Goal: Communication & Community: Answer question/provide support

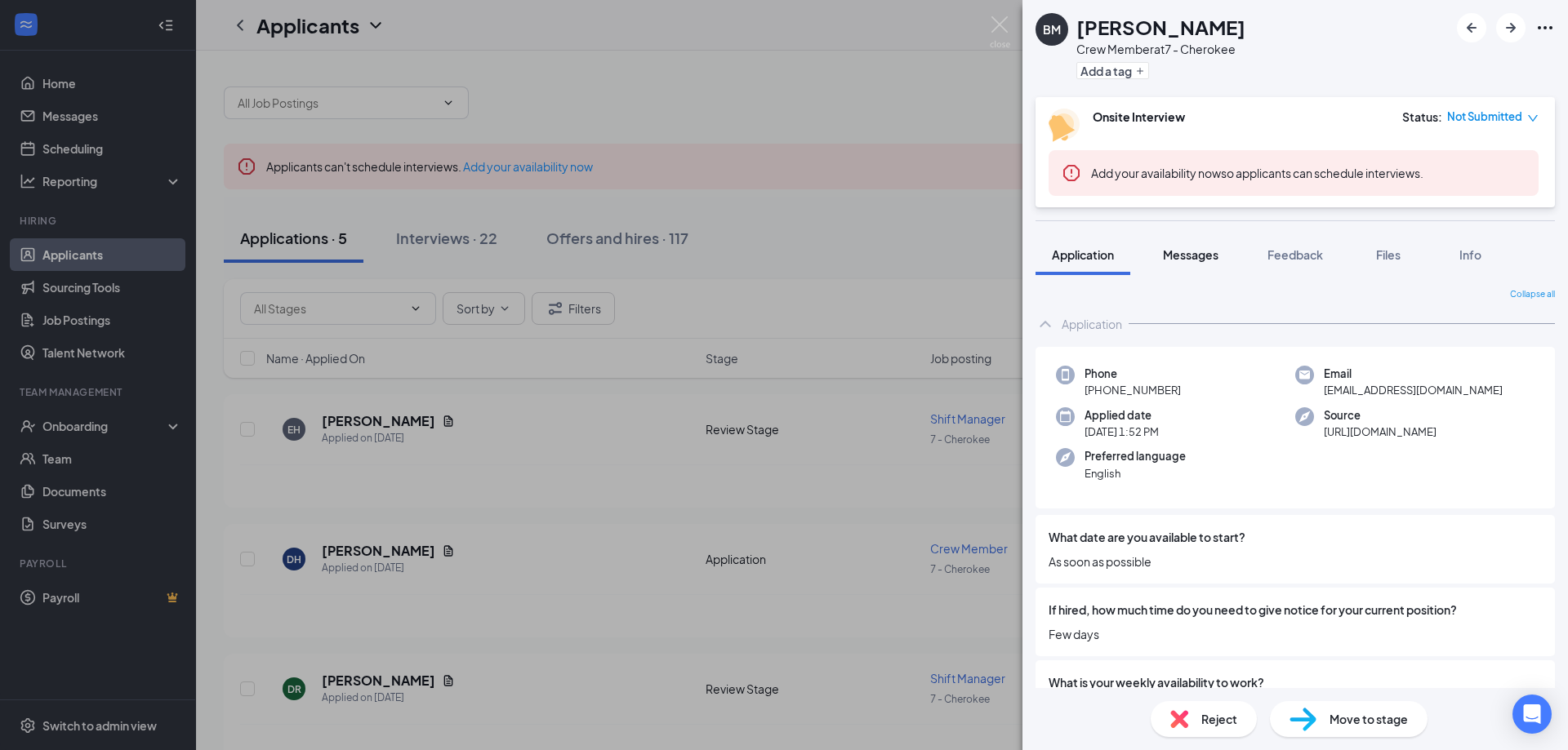
click at [1206, 258] on span "Messages" at bounding box center [1191, 254] width 56 height 14
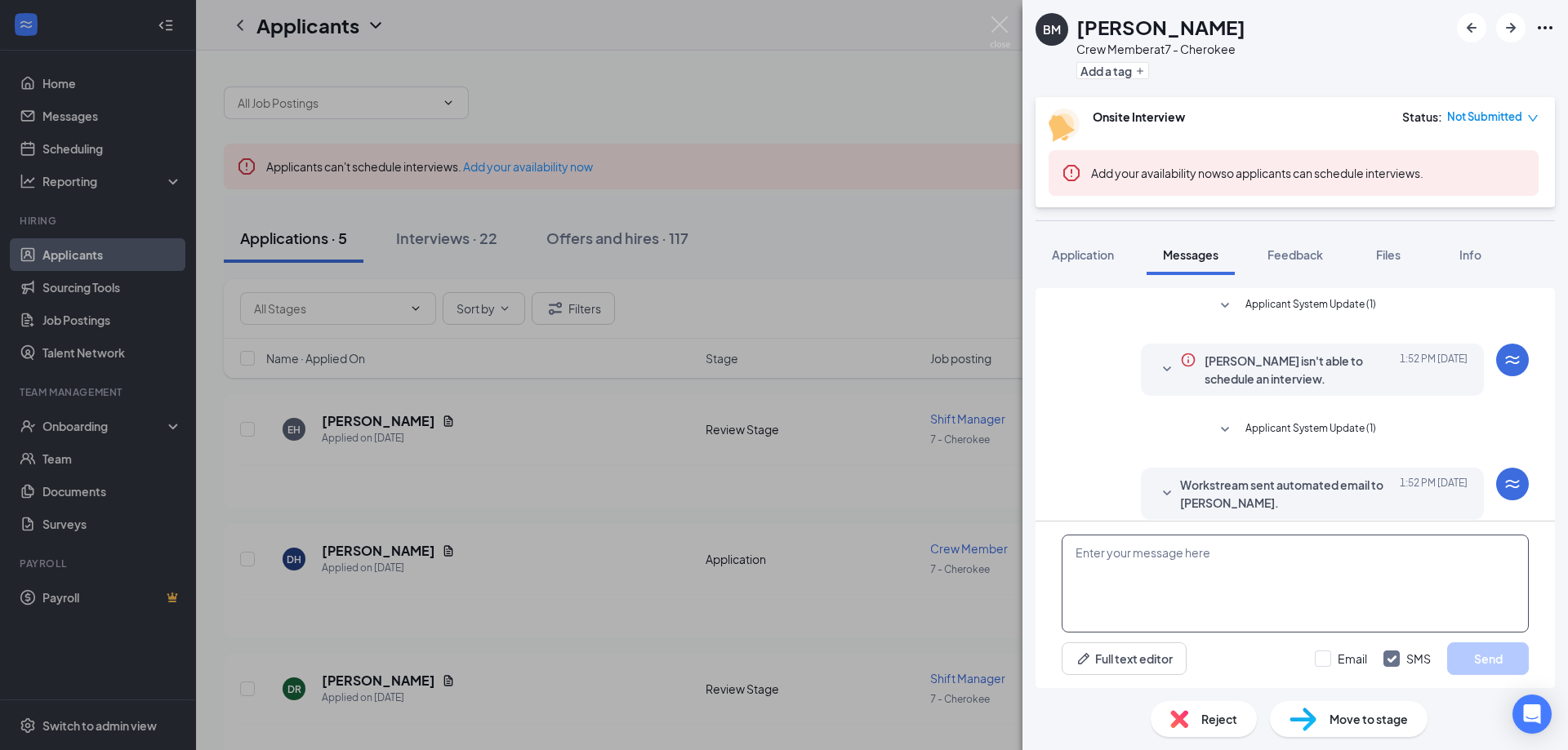
click at [1109, 548] on textarea at bounding box center [1295, 584] width 467 height 98
type textarea "when can you come in for an interview"
click at [1482, 663] on button "Send" at bounding box center [1487, 658] width 81 height 33
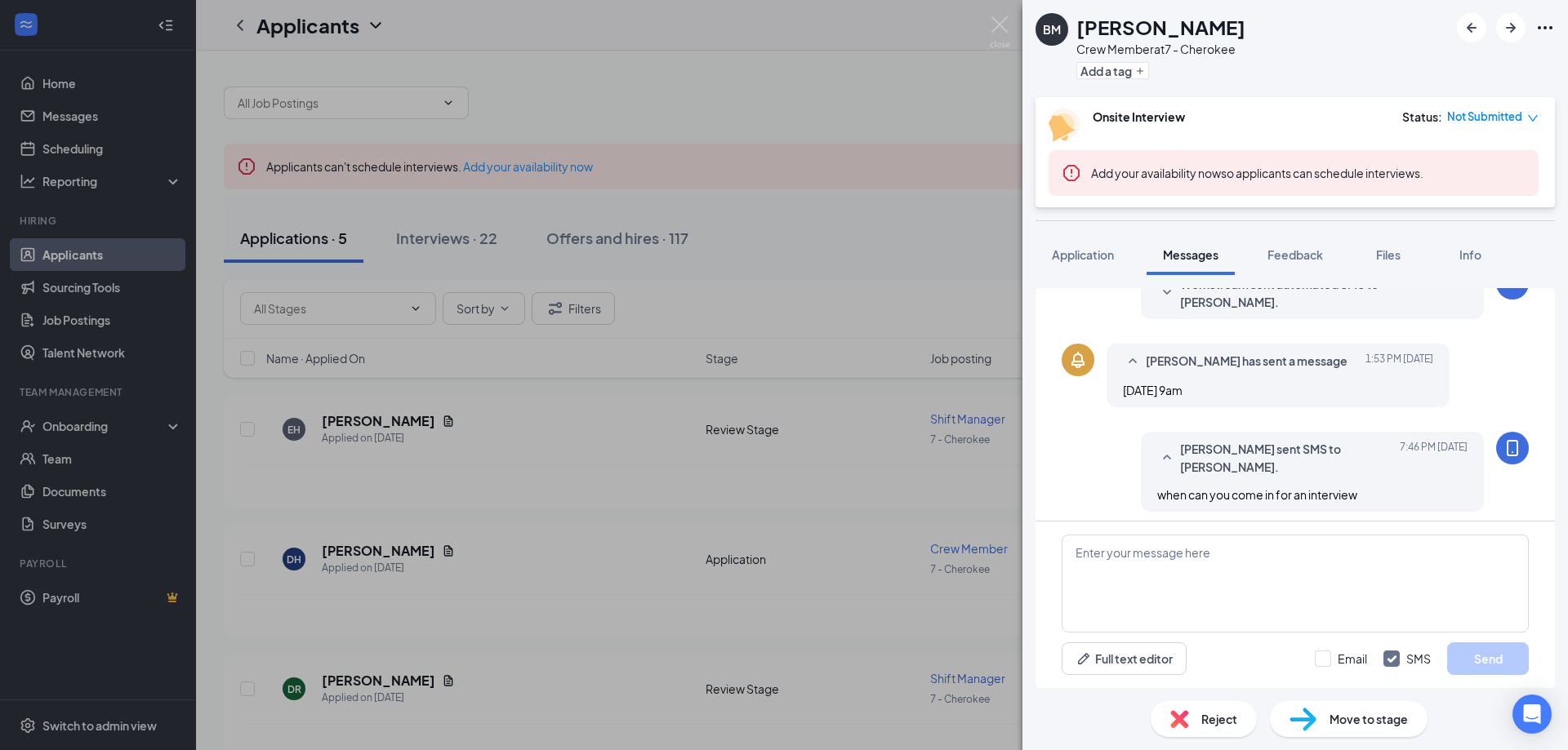
scroll to position [285, 0]
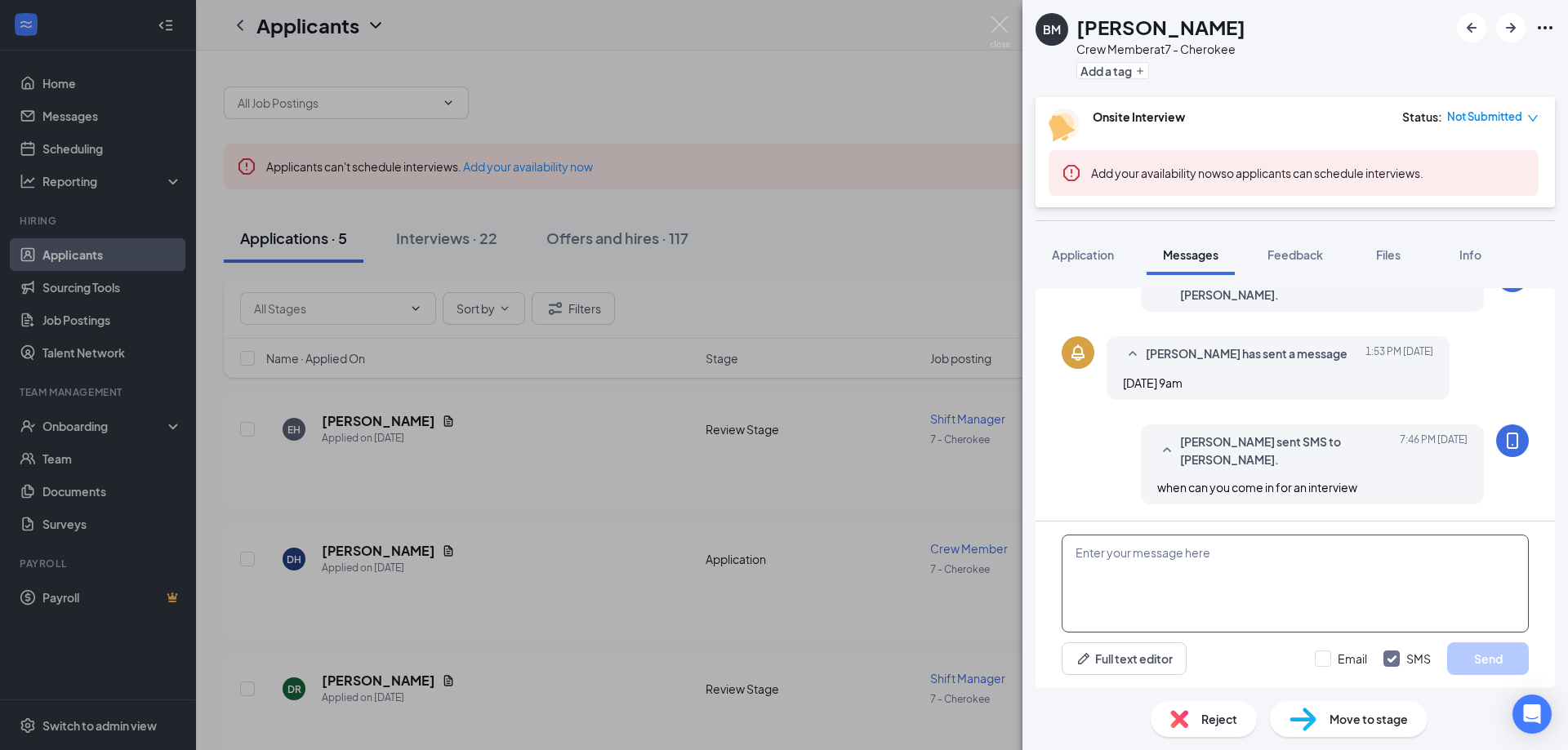
click at [1208, 592] on textarea at bounding box center [1295, 584] width 467 height 98
type textarea "would friday at 5 work for you"
click at [1513, 663] on button "Send" at bounding box center [1487, 658] width 81 height 33
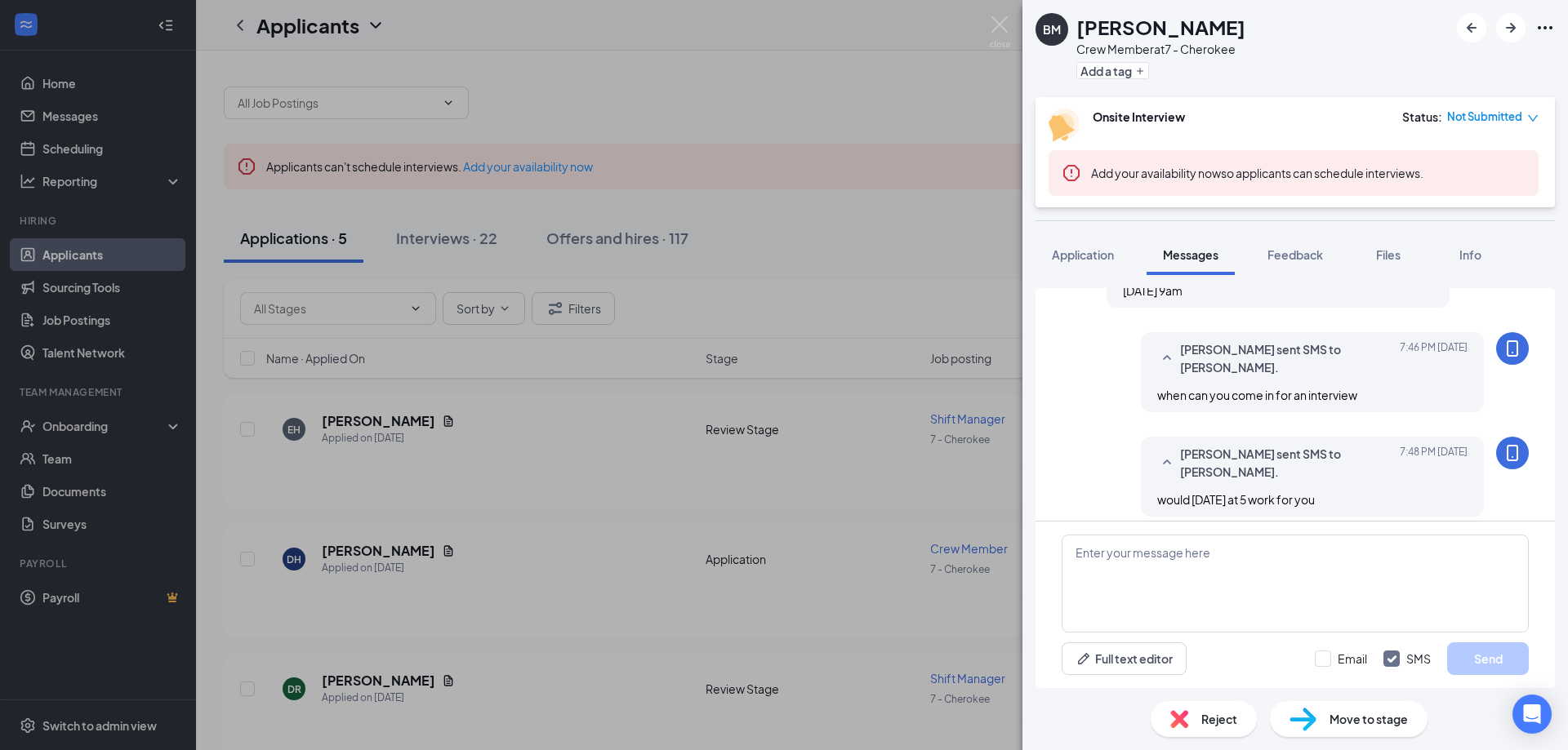
scroll to position [390, 0]
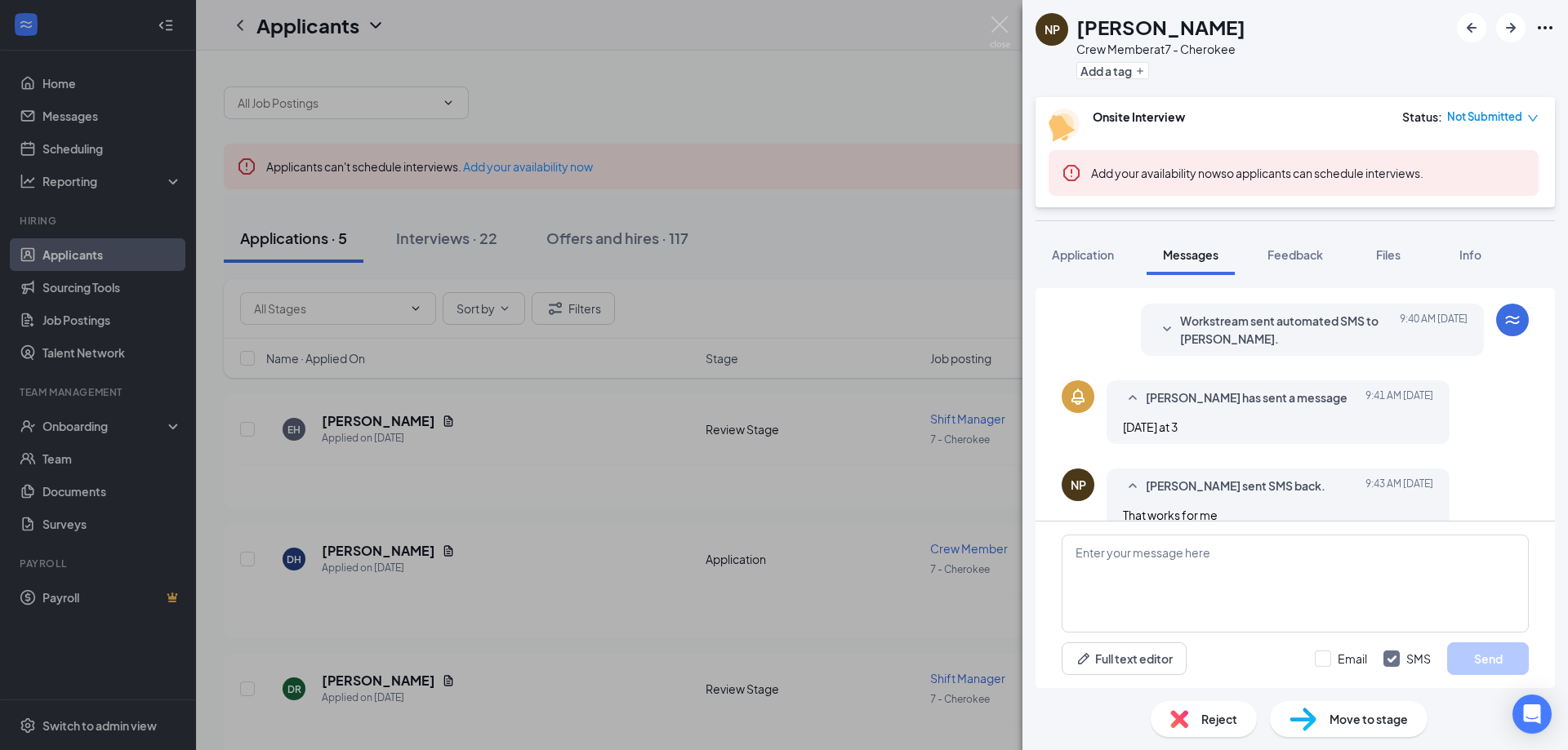
scroll to position [269, 0]
